Goal: Entertainment & Leisure: Consume media (video, audio)

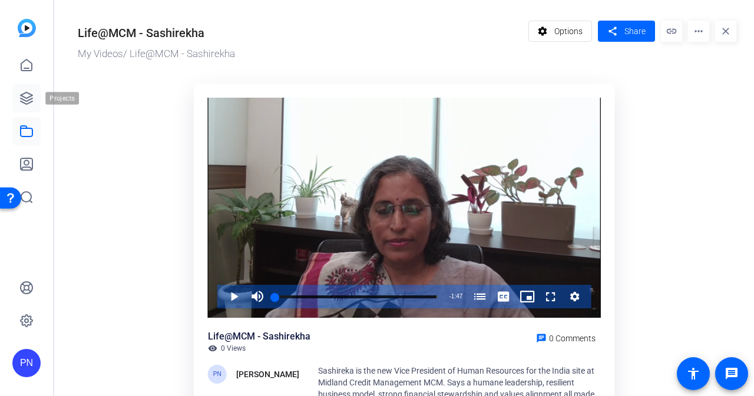
click at [32, 99] on icon at bounding box center [26, 98] width 14 height 14
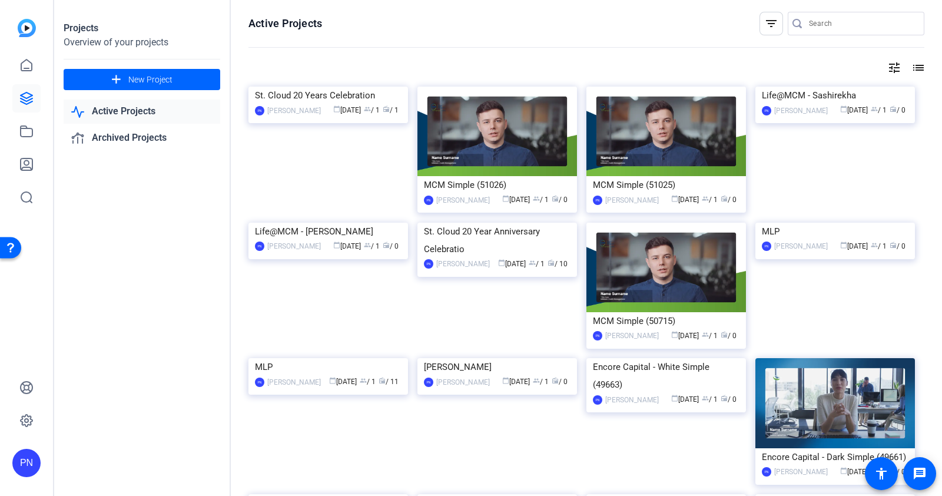
drag, startPoint x: 724, startPoint y: 0, endPoint x: 344, endPoint y: 16, distance: 379.5
click at [344, 16] on openreel-page-title "Active Projects filter_list" at bounding box center [586, 24] width 676 height 24
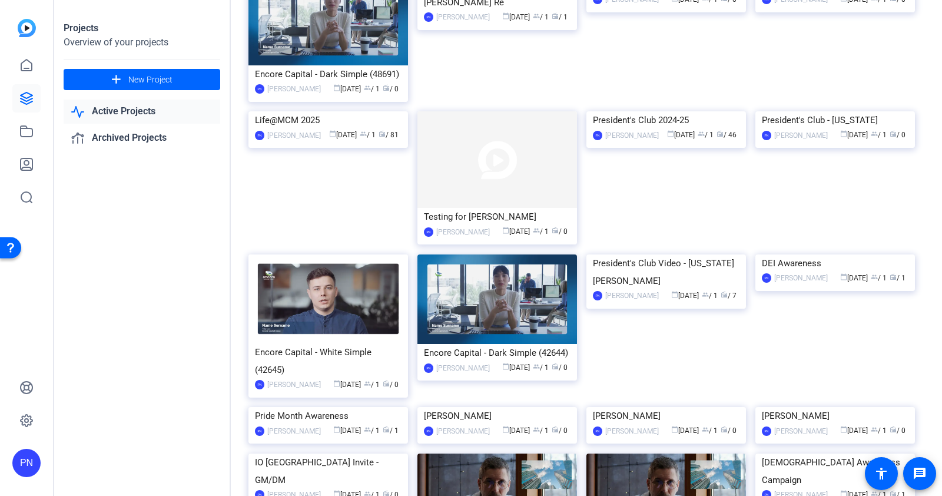
scroll to position [588, 0]
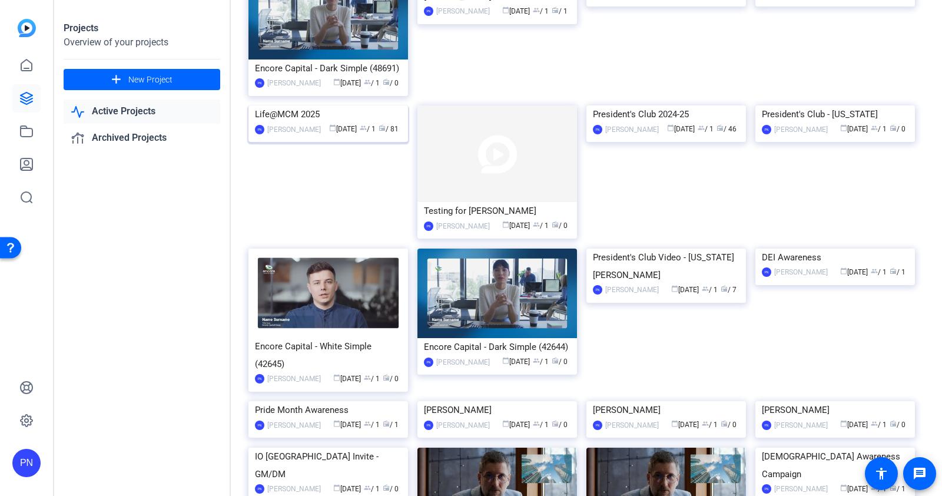
click at [360, 105] on img at bounding box center [328, 105] width 160 height 0
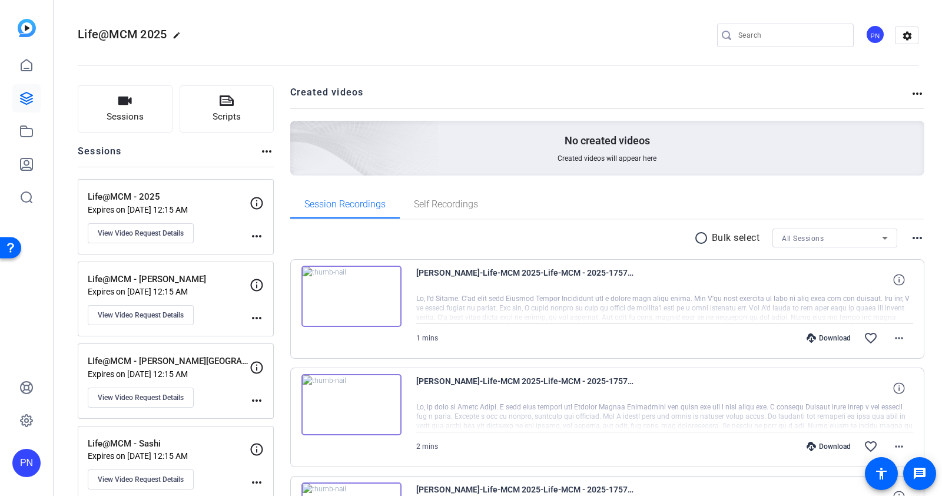
click at [351, 297] on img at bounding box center [351, 296] width 100 height 61
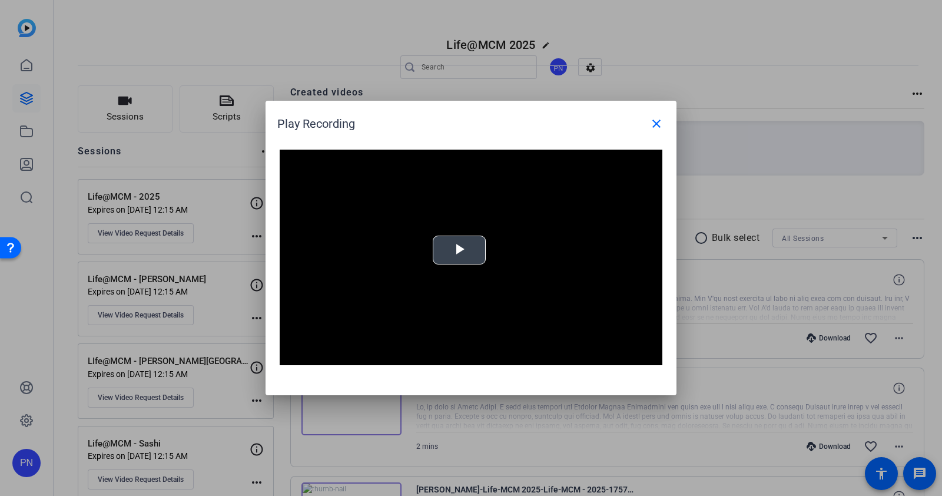
click at [459, 250] on span "Video Player" at bounding box center [459, 250] width 0 height 0
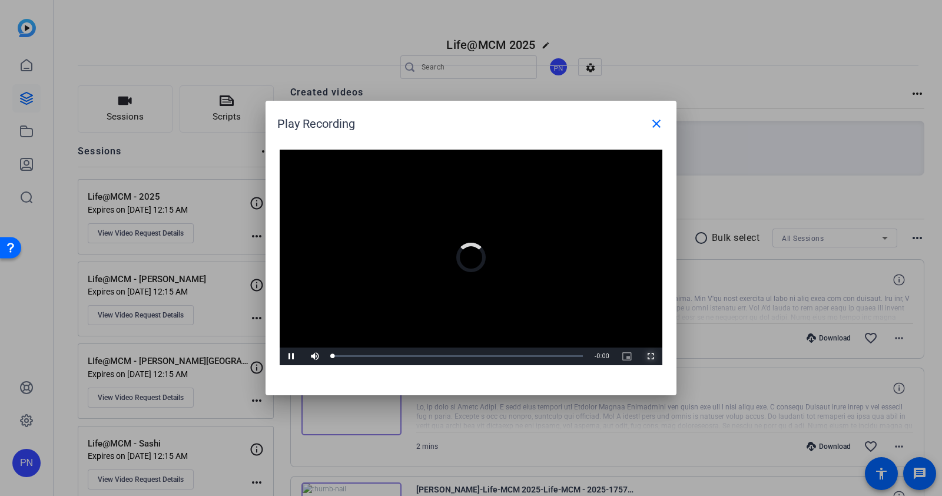
click at [652, 356] on span "Video Player" at bounding box center [651, 356] width 24 height 0
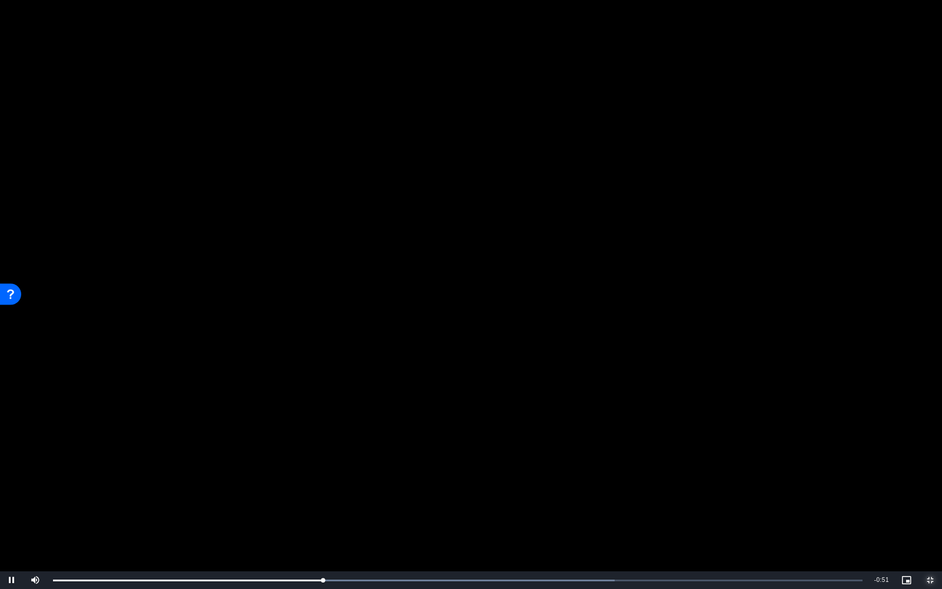
click at [753, 396] on button "Exit Fullscreen" at bounding box center [930, 580] width 24 height 18
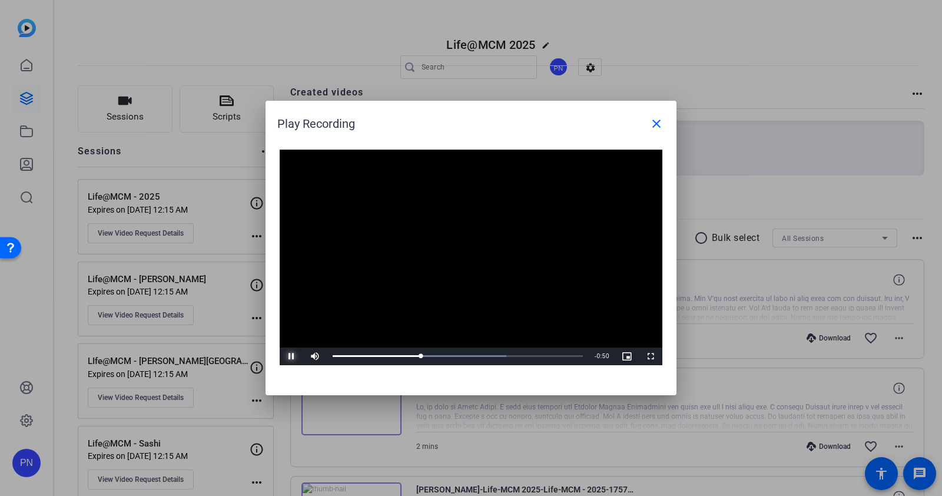
click at [294, 356] on span "Video Player" at bounding box center [292, 356] width 24 height 0
click at [290, 356] on span "Video Player" at bounding box center [292, 356] width 24 height 0
click at [651, 356] on span "Video Player" at bounding box center [651, 356] width 24 height 0
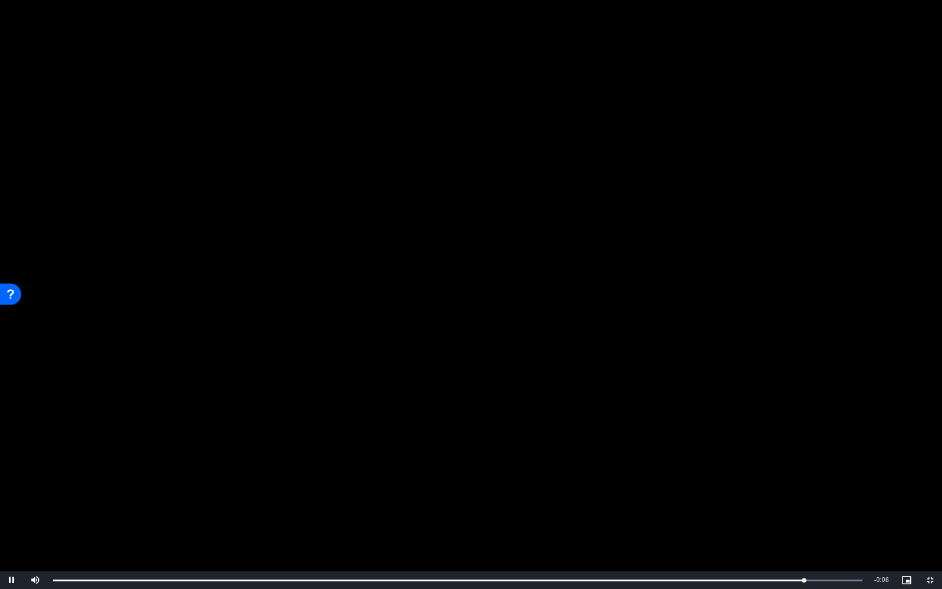
click at [719, 389] on video "Video Player" at bounding box center [471, 294] width 942 height 589
click at [607, 396] on video "Video Player" at bounding box center [471, 294] width 942 height 589
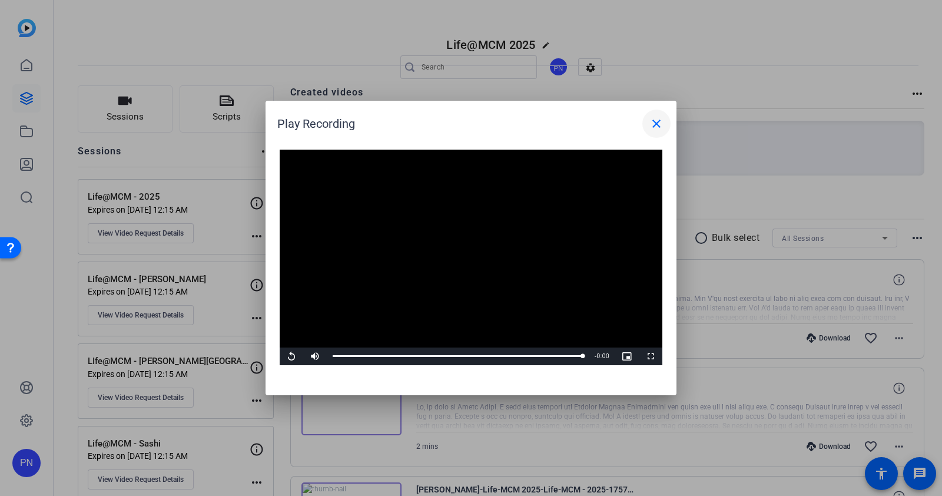
click at [660, 124] on mat-icon "close" at bounding box center [656, 124] width 14 height 14
